Goal: Information Seeking & Learning: Learn about a topic

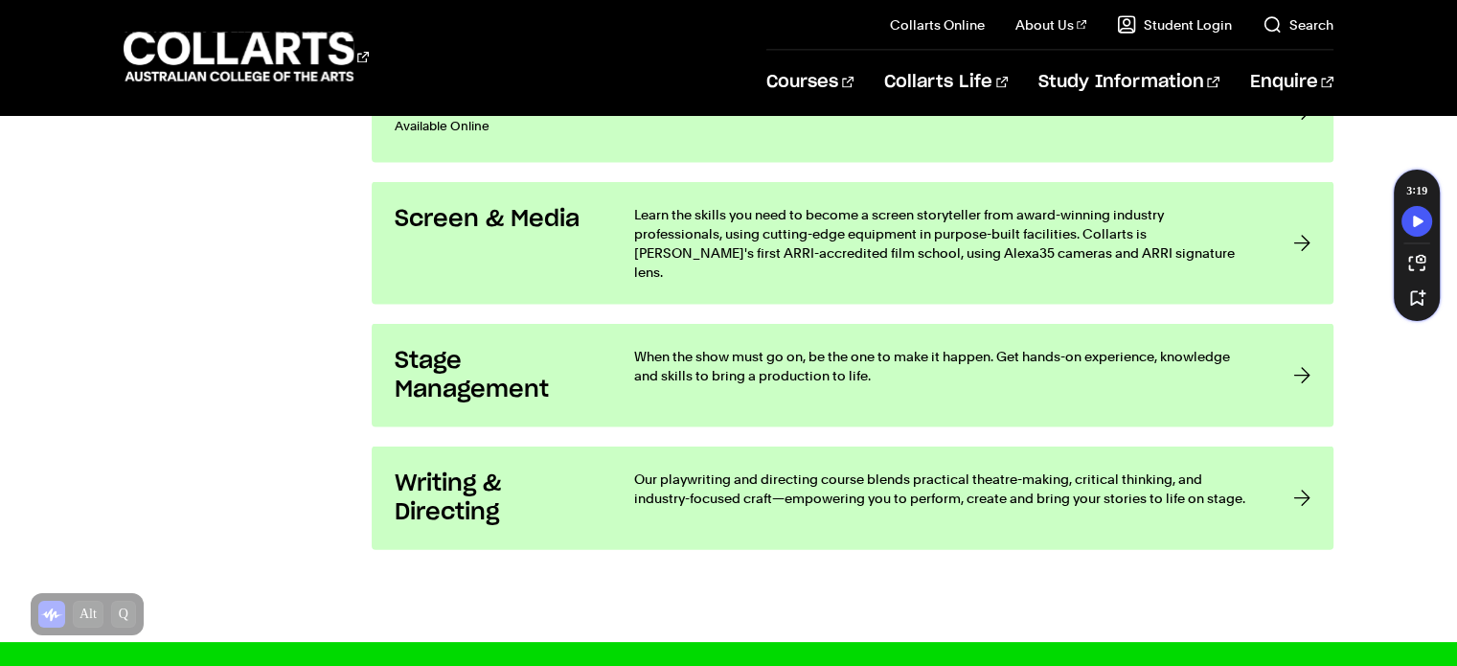
scroll to position [4052, 0]
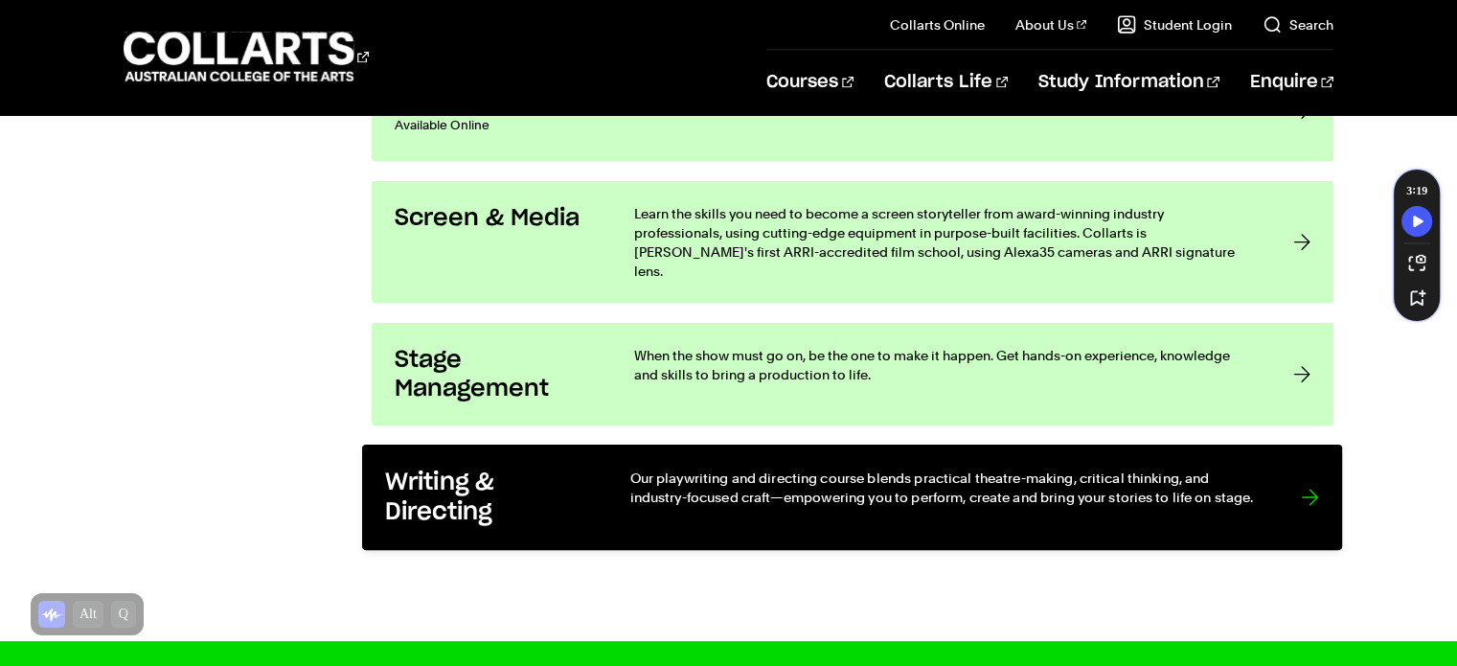
click at [504, 468] on h3 "Writing & Directing" at bounding box center [488, 497] width 205 height 58
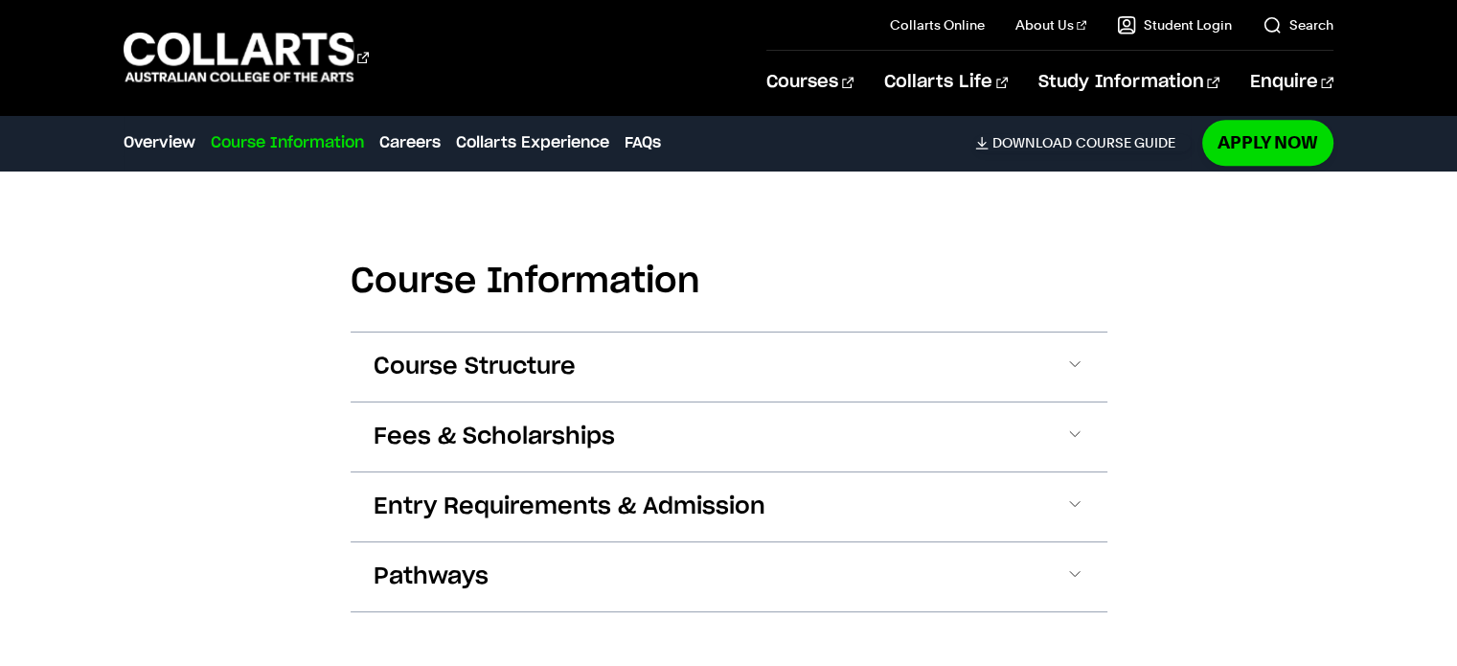
scroll to position [1968, 0]
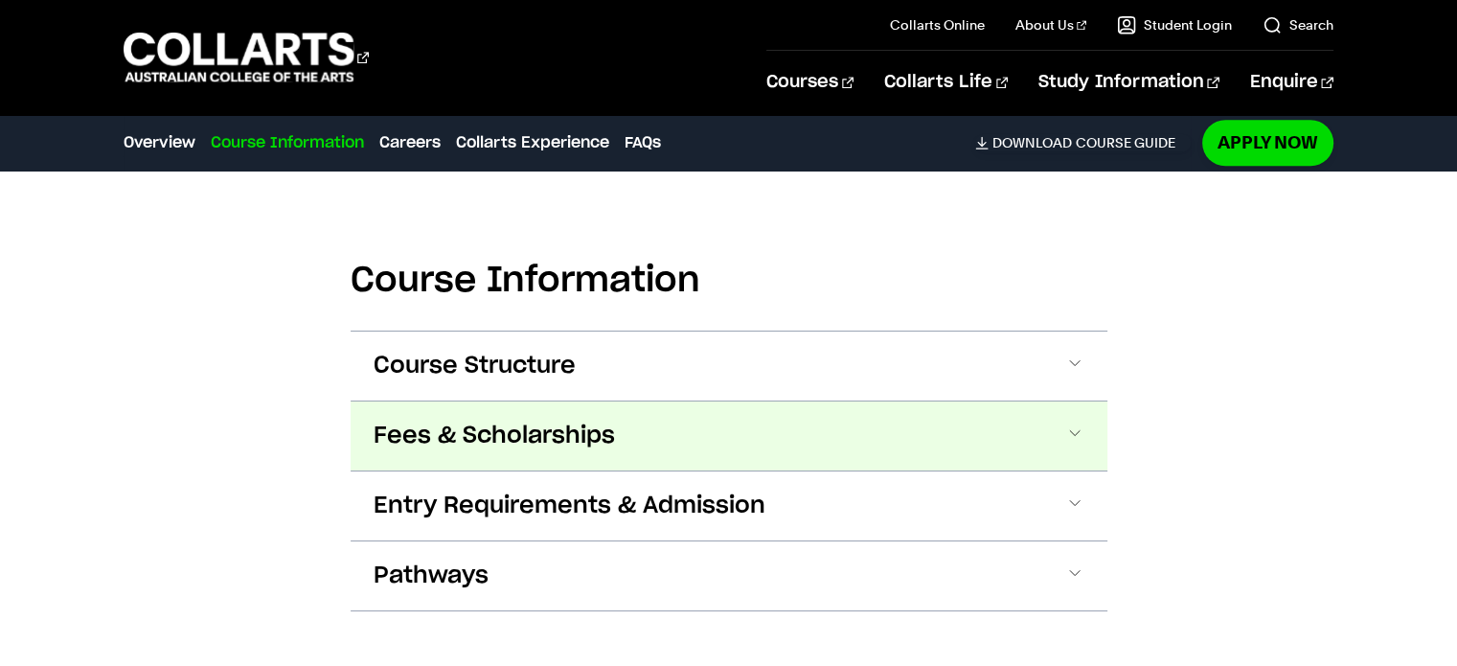
click at [493, 422] on span "Fees & Scholarships" at bounding box center [494, 435] width 241 height 31
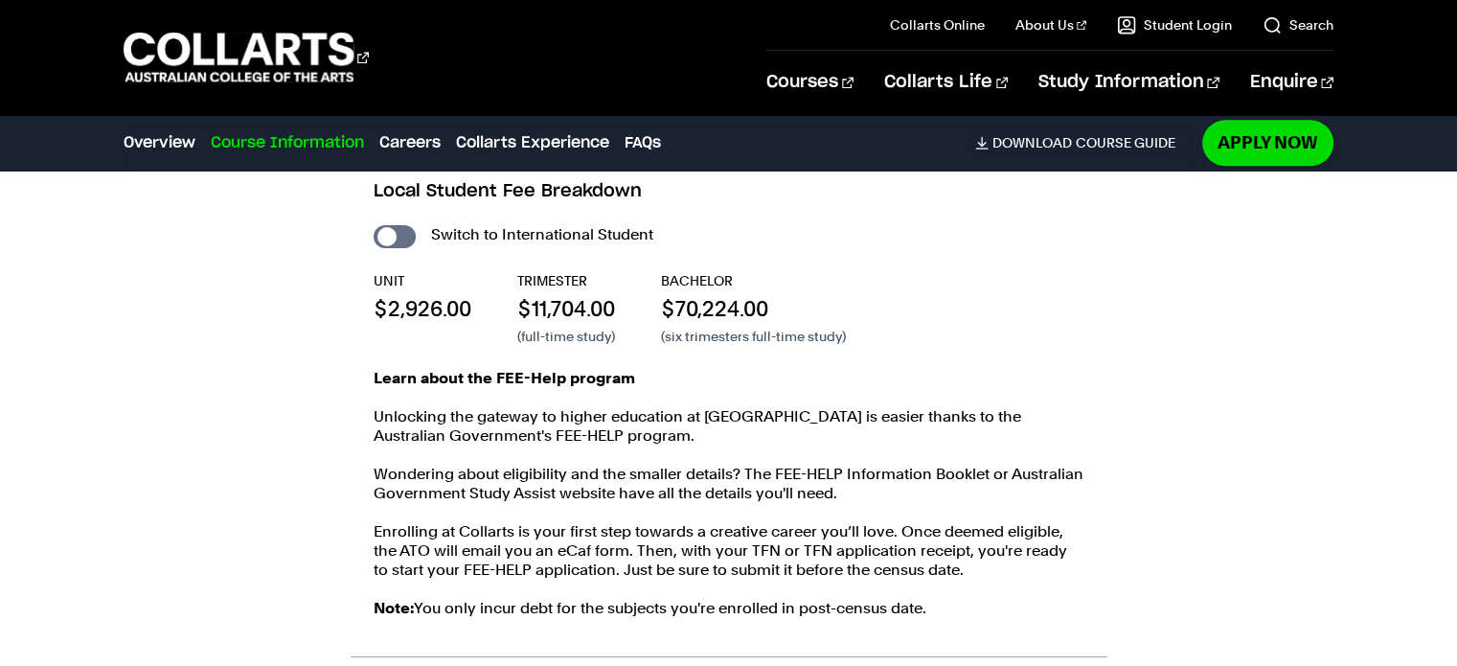
scroll to position [2295, 0]
